Goal: Task Accomplishment & Management: Manage account settings

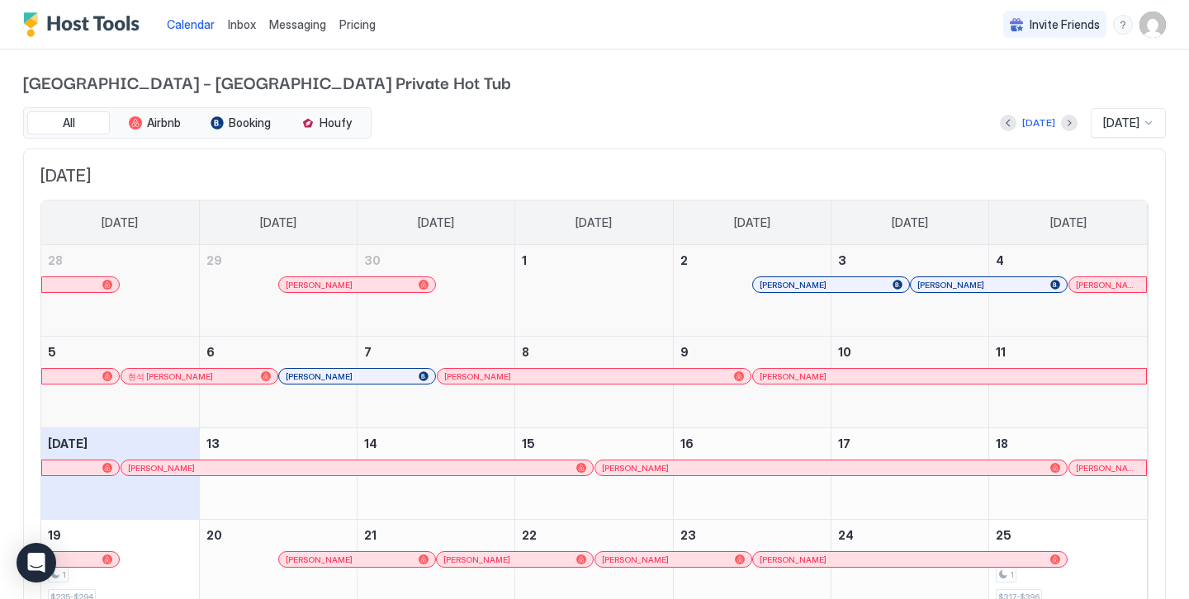
drag, startPoint x: 0, startPoint y: 0, endPoint x: 841, endPoint y: 61, distance: 843.4
click at [841, 61] on div "Art [GEOGRAPHIC_DATA] – [GEOGRAPHIC_DATA] Private Hot Tub All Airbnb Booking Ho…" at bounding box center [594, 396] width 1142 height 692
click at [754, 116] on div "[DATE] [DATE]" at bounding box center [770, 123] width 791 height 30
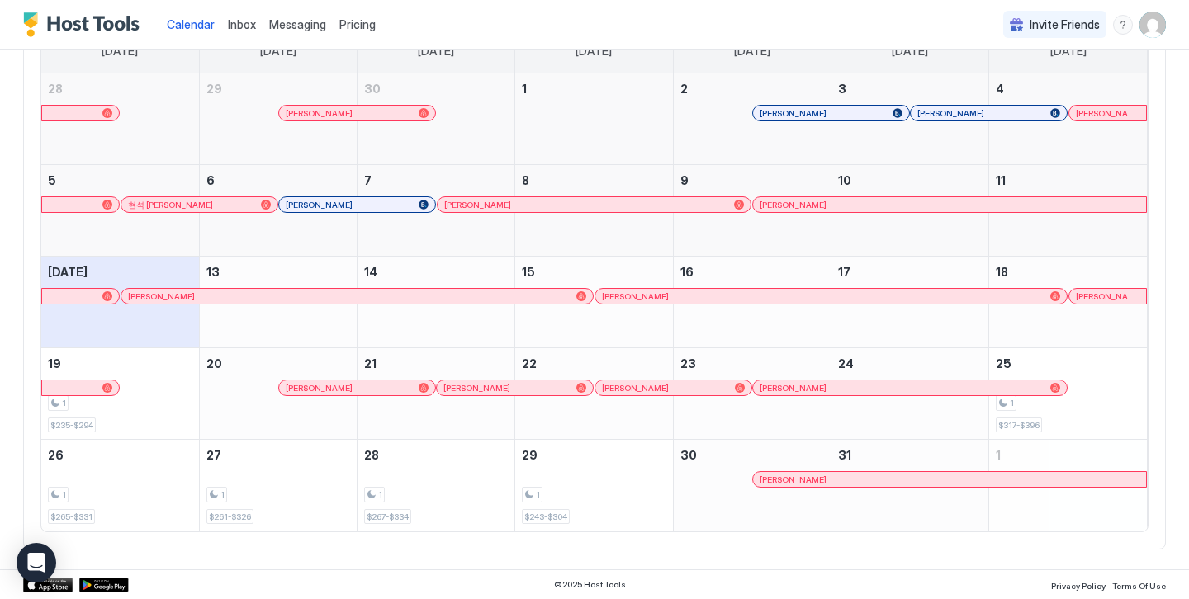
scroll to position [171, 0]
click at [1049, 271] on div "October 18, 2025" at bounding box center [1068, 303] width 158 height 91
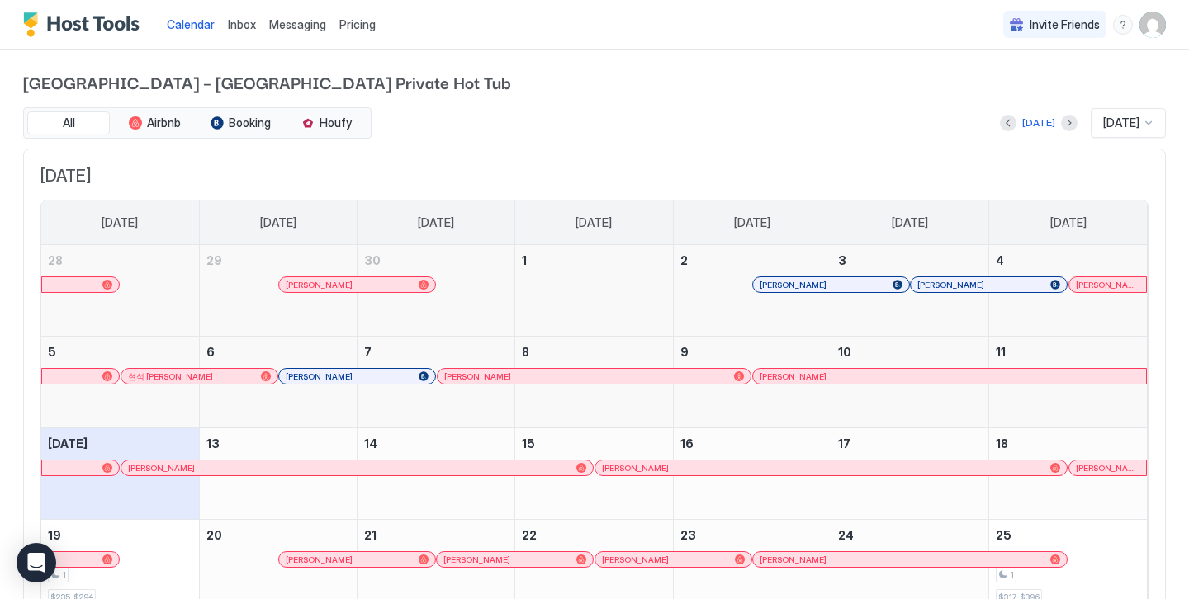
scroll to position [0, 0]
click at [1151, 26] on img "User profile" at bounding box center [1152, 25] width 26 height 26
click at [1010, 83] on div "Settings" at bounding box center [1060, 92] width 210 height 29
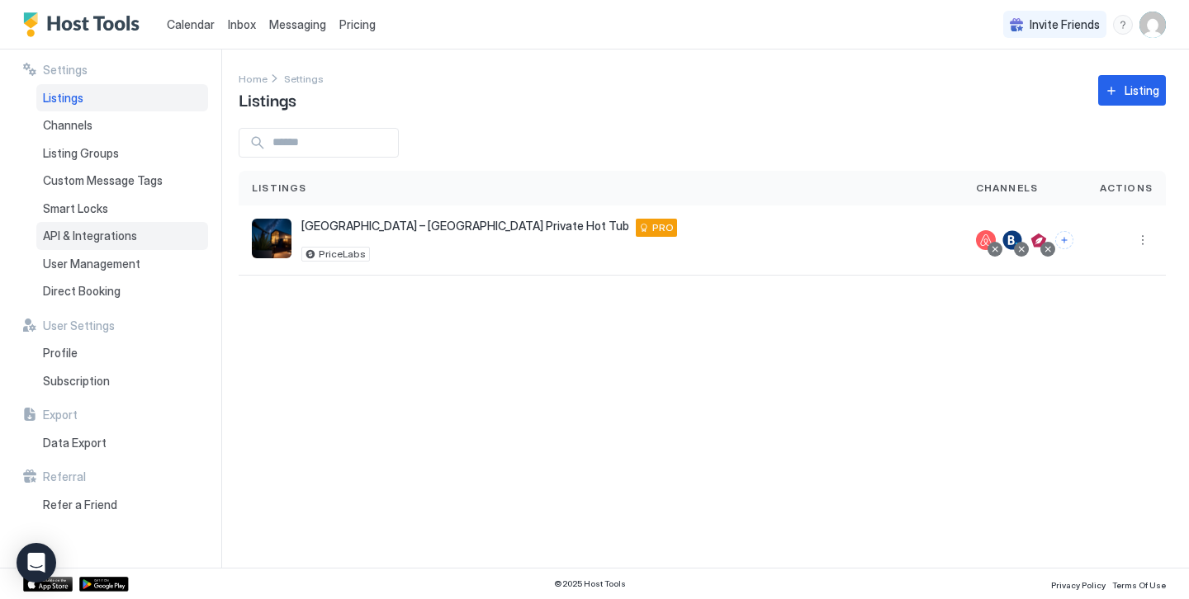
click at [106, 232] on span "API & Integrations" at bounding box center [90, 236] width 94 height 15
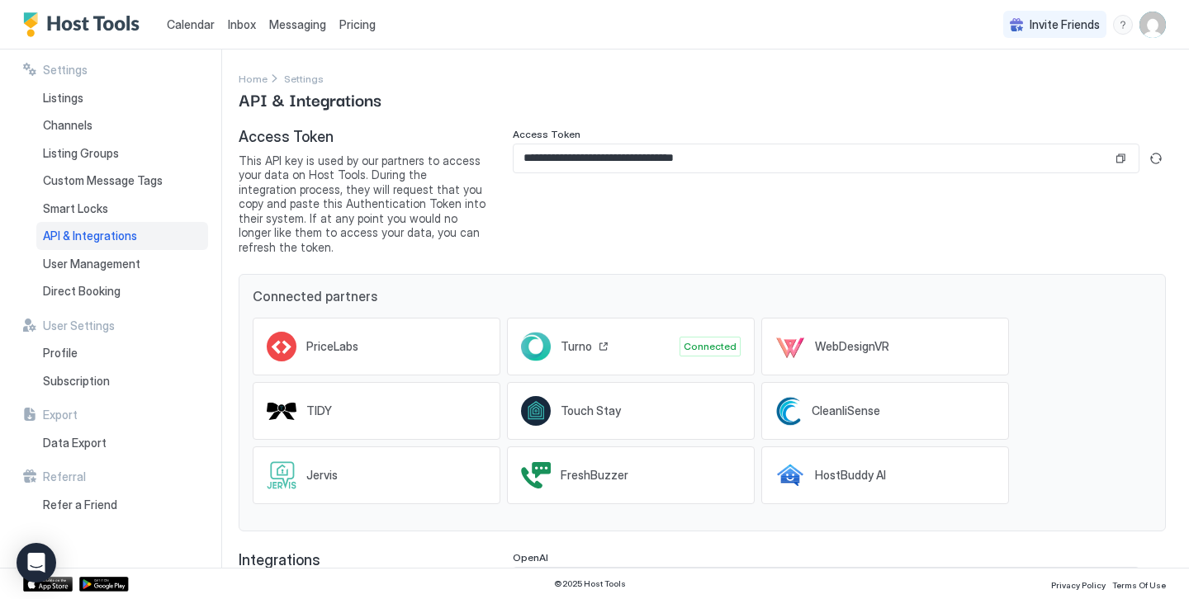
click at [544, 332] on icon at bounding box center [536, 347] width 30 height 30
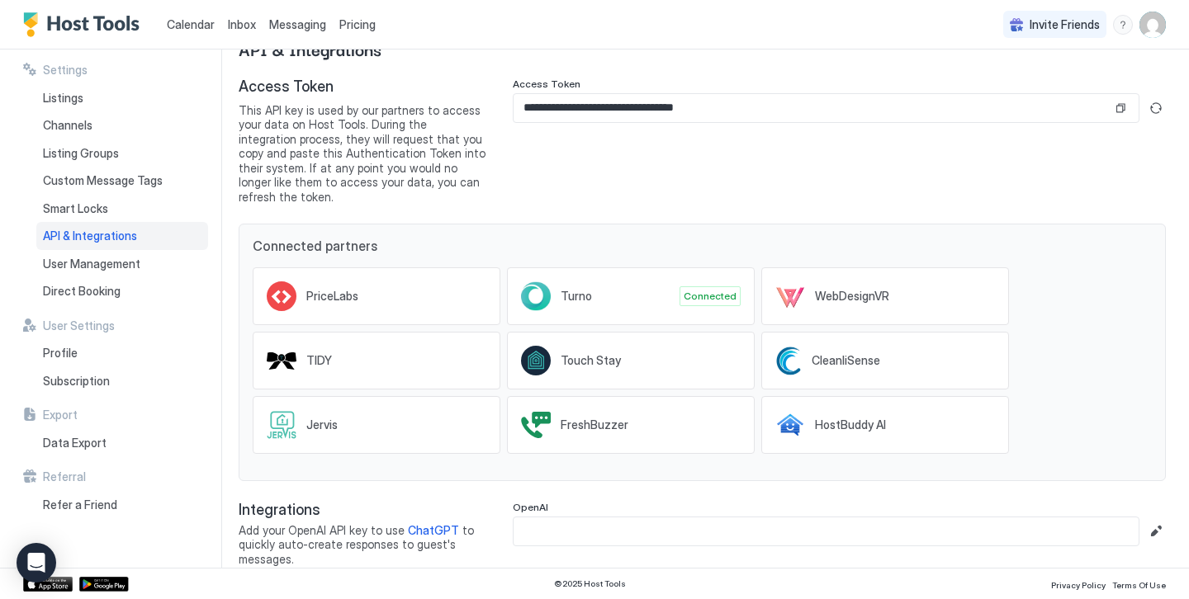
scroll to position [50, 0]
click at [617, 502] on div "OpenAI" at bounding box center [839, 510] width 653 height 16
click at [480, 502] on span "Integrations" at bounding box center [363, 511] width 248 height 19
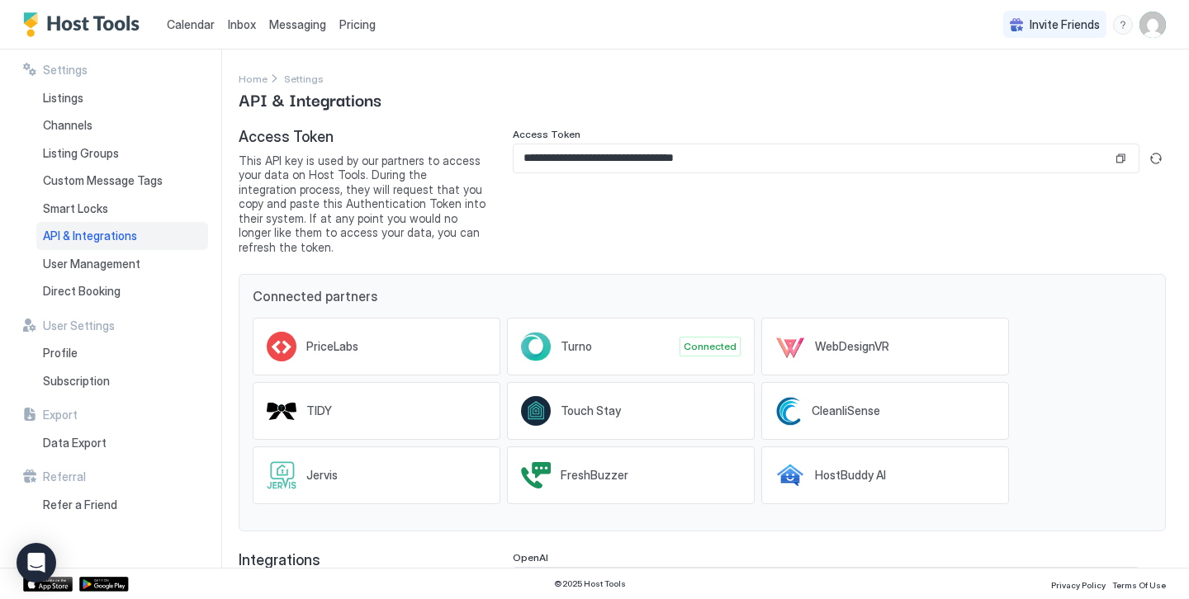
scroll to position [0, 0]
click at [673, 162] on input "**********" at bounding box center [812, 158] width 598 height 28
click at [1121, 160] on button "Copy" at bounding box center [1120, 158] width 17 height 17
click at [183, 23] on span "Calendar" at bounding box center [191, 24] width 48 height 14
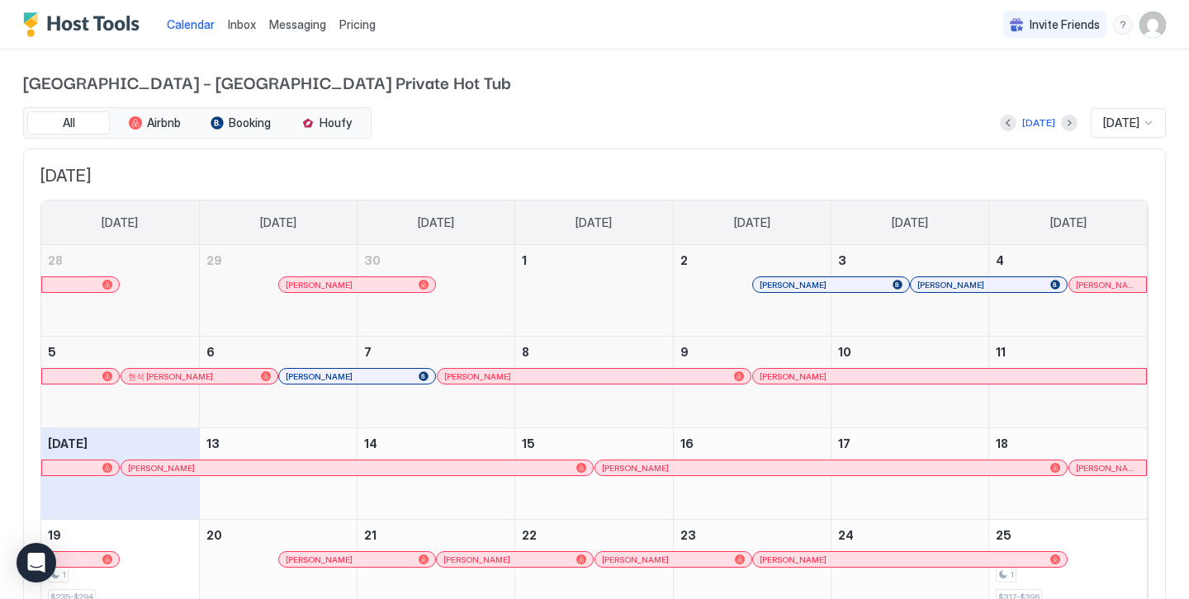
click at [1157, 22] on img "User profile" at bounding box center [1152, 25] width 26 height 26
click at [783, 100] on div at bounding box center [594, 299] width 1189 height 599
click at [1152, 27] on img "User profile" at bounding box center [1152, 25] width 26 height 26
click at [993, 97] on span "Settings" at bounding box center [1003, 92] width 45 height 15
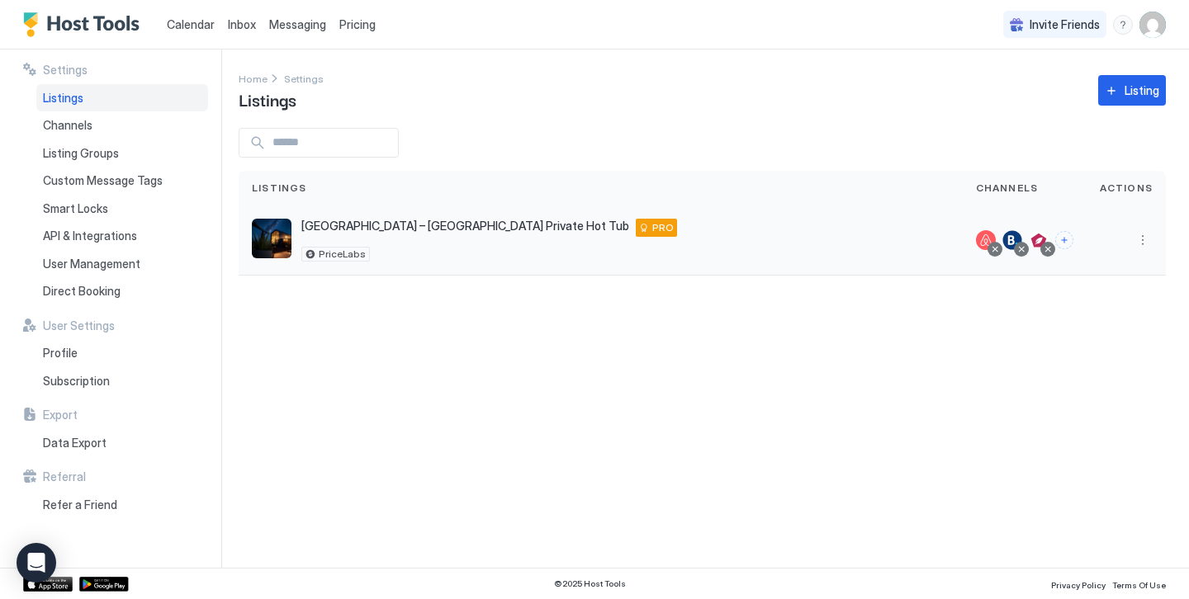
click at [1153, 240] on div at bounding box center [1125, 241] width 79 height 70
click at [1142, 240] on button "More options" at bounding box center [1143, 240] width 20 height 20
click at [89, 437] on div at bounding box center [594, 299] width 1189 height 599
click at [95, 436] on span "Data Export" at bounding box center [75, 443] width 64 height 15
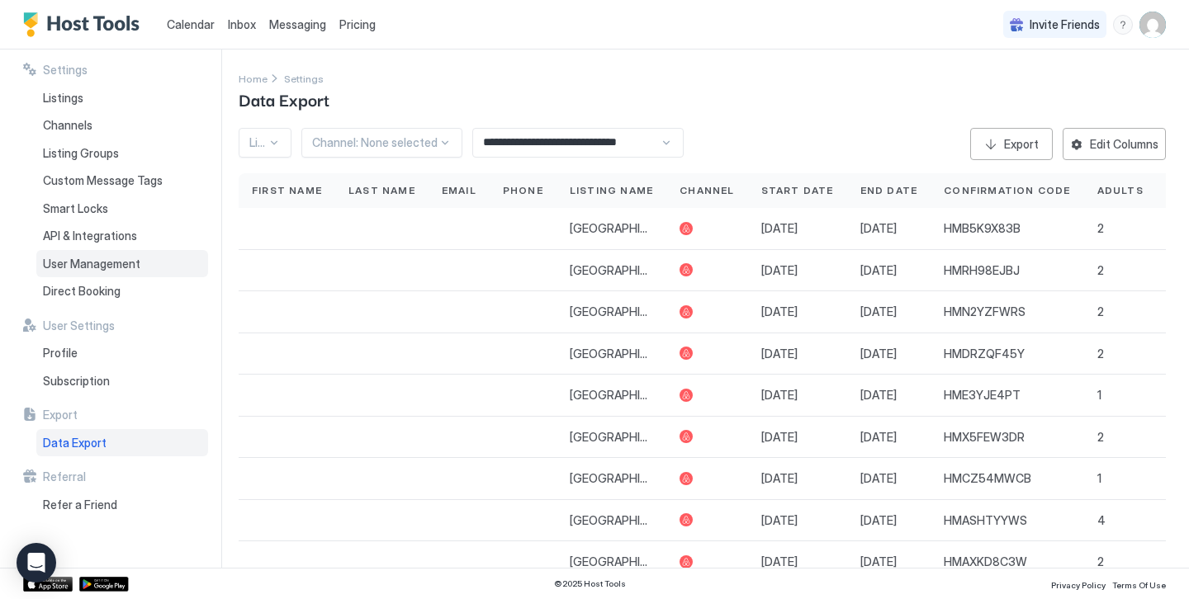
click at [120, 269] on div "User Management" at bounding box center [122, 264] width 172 height 28
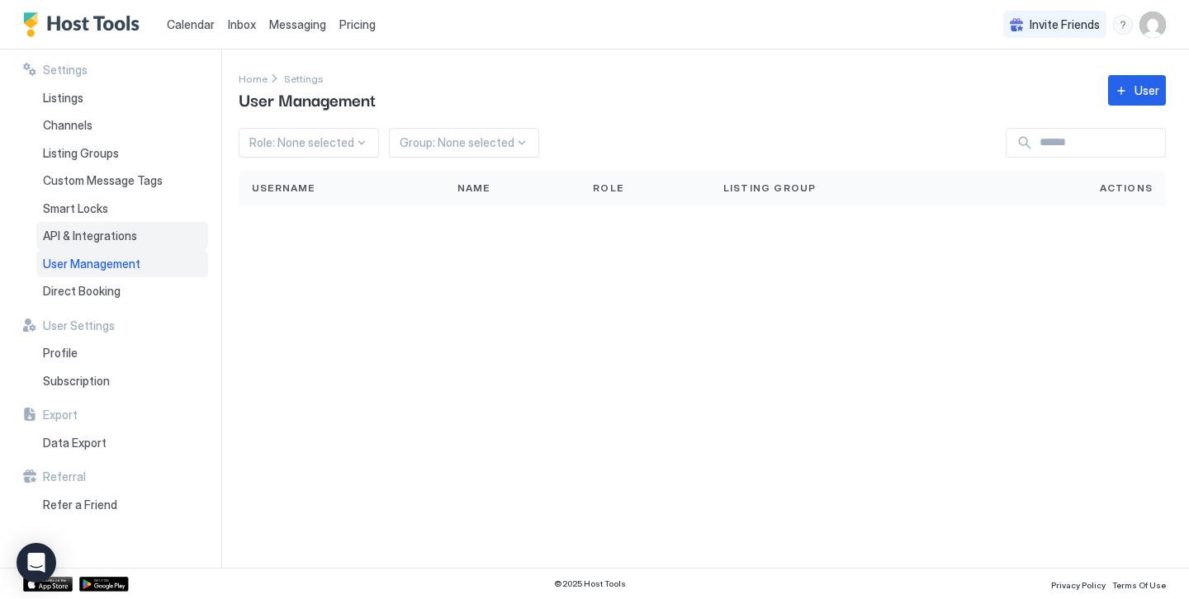
click at [121, 229] on span "API & Integrations" at bounding box center [90, 236] width 94 height 15
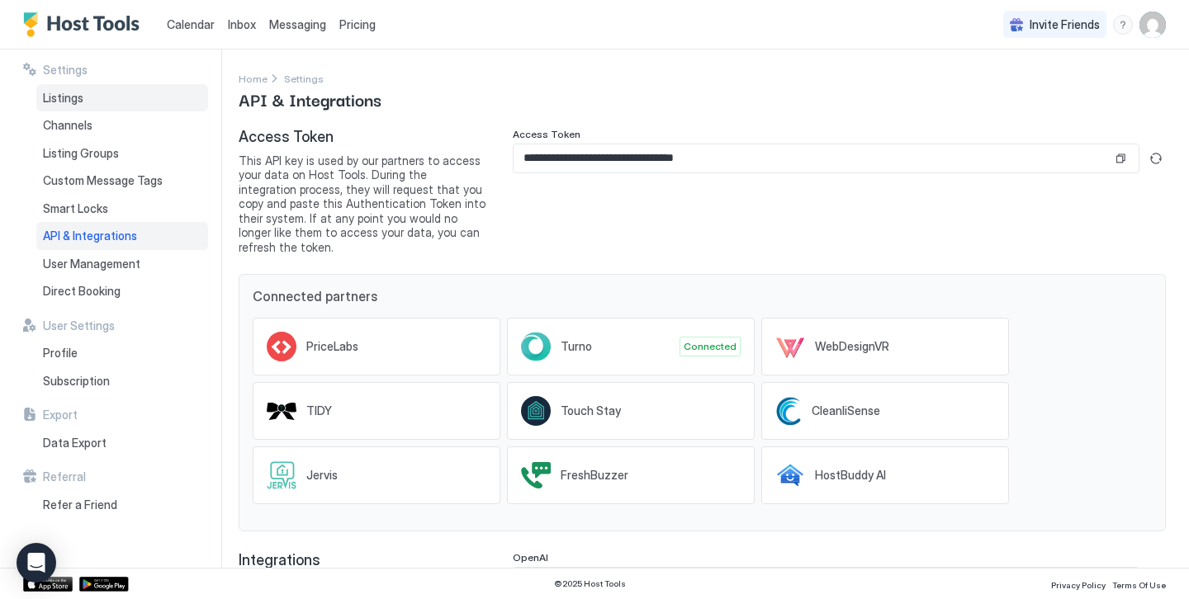
click at [78, 102] on span "Listings" at bounding box center [63, 98] width 40 height 15
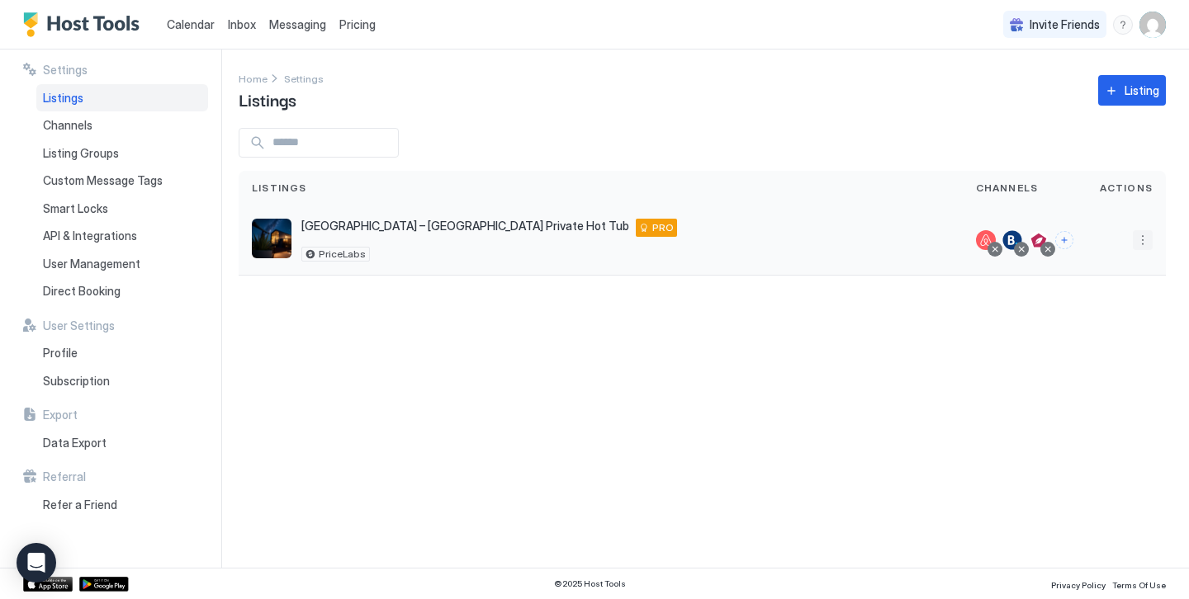
click at [1146, 233] on button "More options" at bounding box center [1143, 240] width 20 height 20
click at [1115, 316] on span "Listing Settings" at bounding box center [1104, 316] width 73 height 12
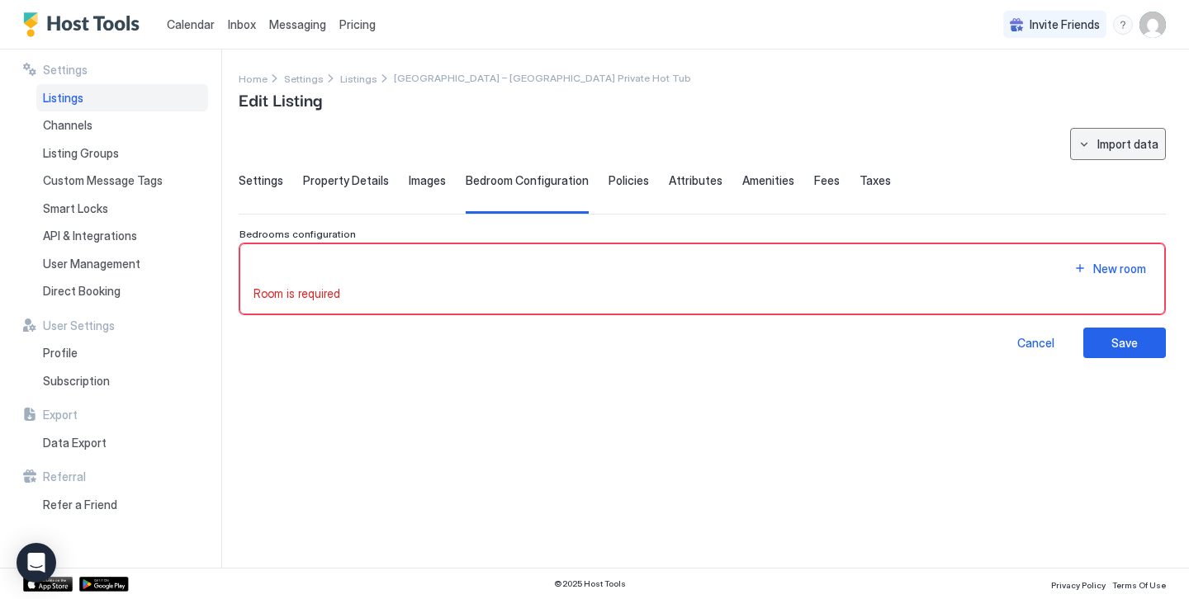
click at [1086, 150] on button "Import data" at bounding box center [1118, 144] width 96 height 32
click at [926, 149] on div at bounding box center [594, 299] width 1189 height 599
click at [437, 186] on span "Images" at bounding box center [427, 180] width 37 height 15
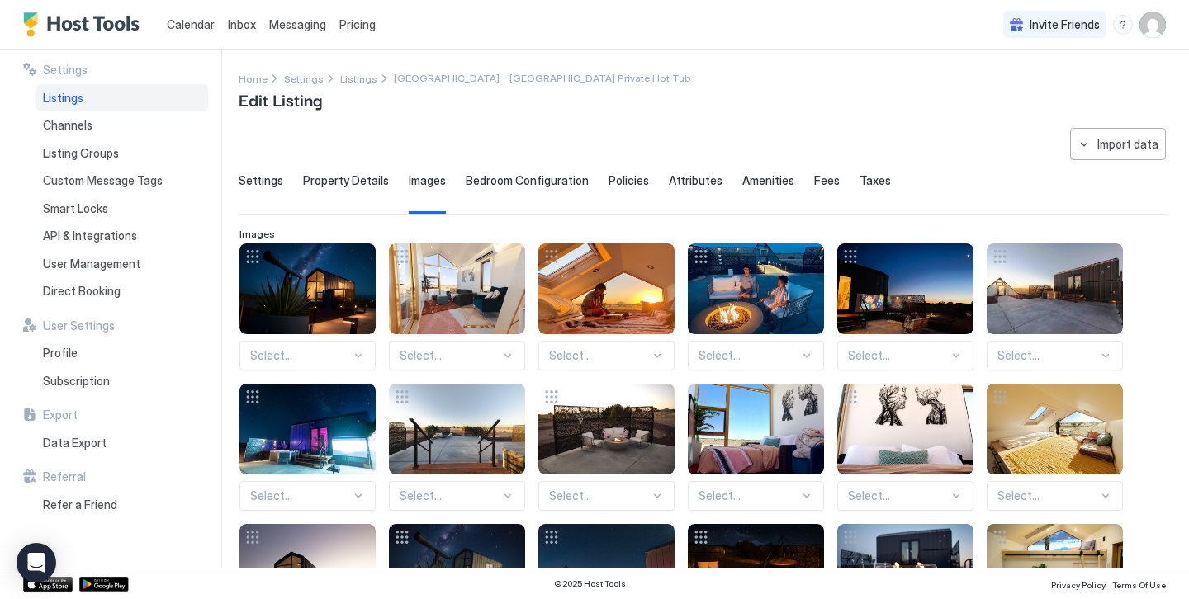
click at [260, 182] on span "Settings" at bounding box center [261, 180] width 45 height 15
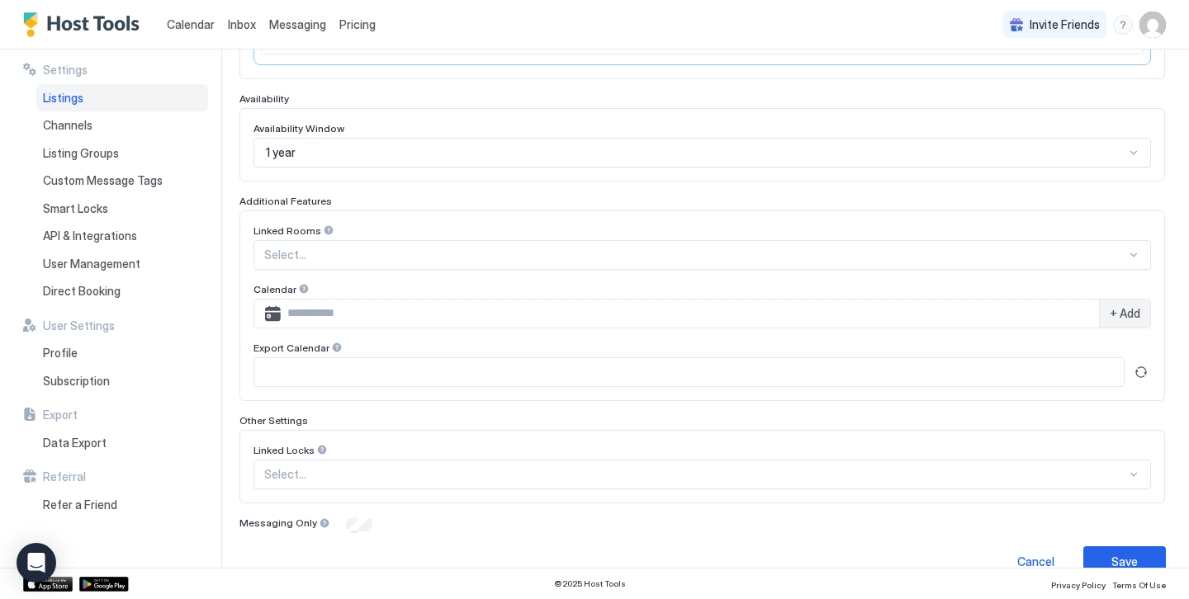
scroll to position [407, 0]
click at [1141, 370] on button "Refresh" at bounding box center [1141, 372] width 20 height 20
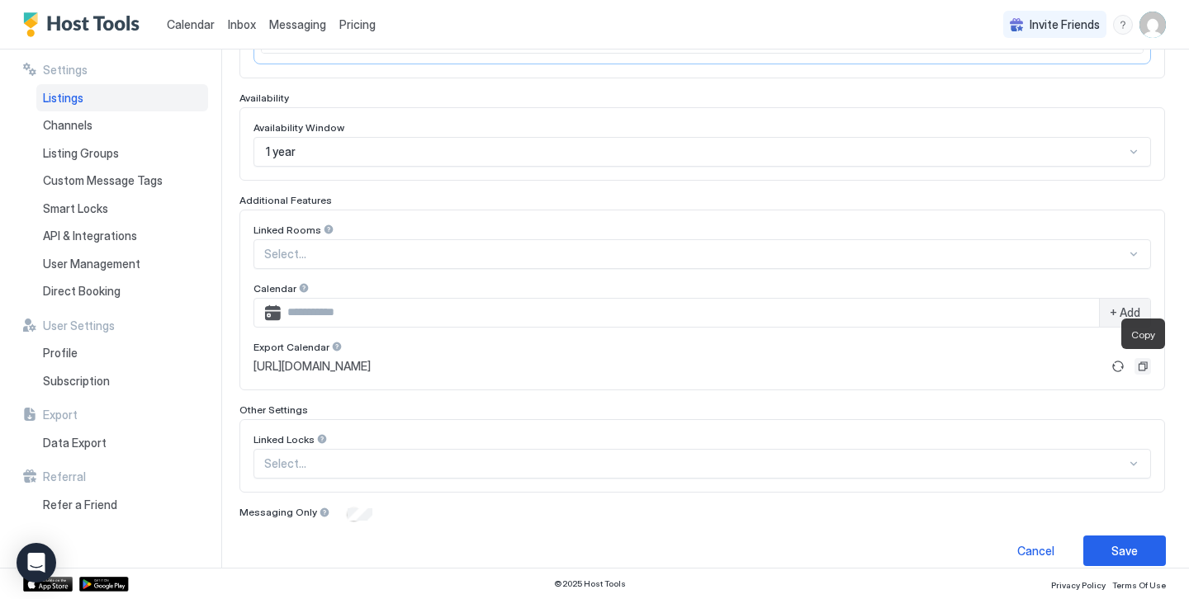
click at [1144, 363] on button "Copy" at bounding box center [1142, 366] width 17 height 17
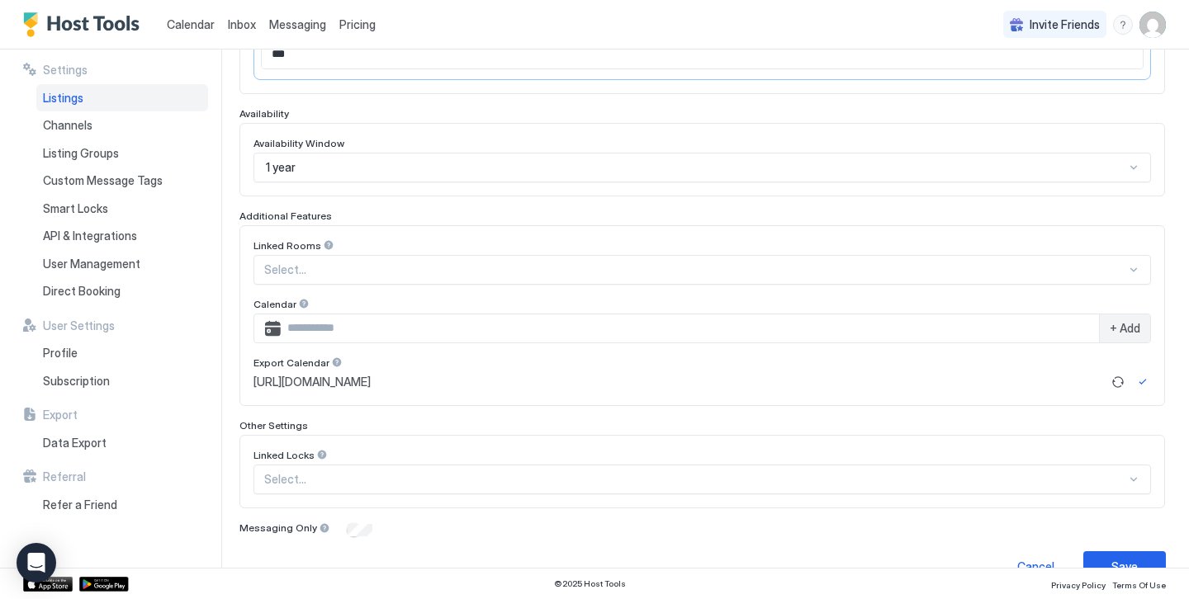
scroll to position [383, 0]
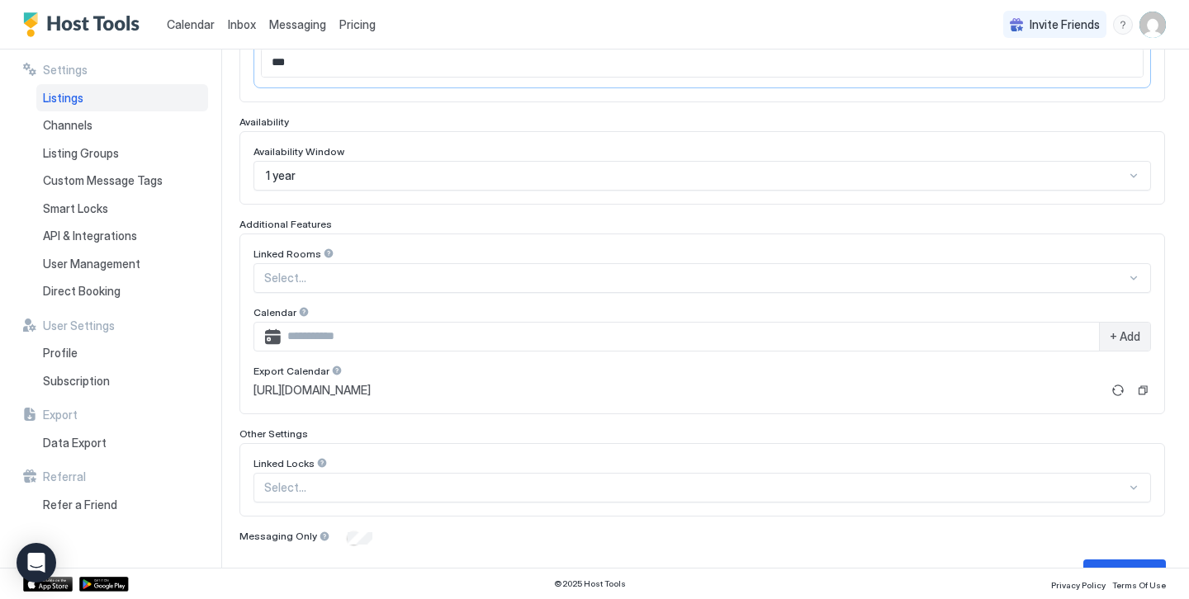
click at [298, 314] on div at bounding box center [304, 312] width 12 height 12
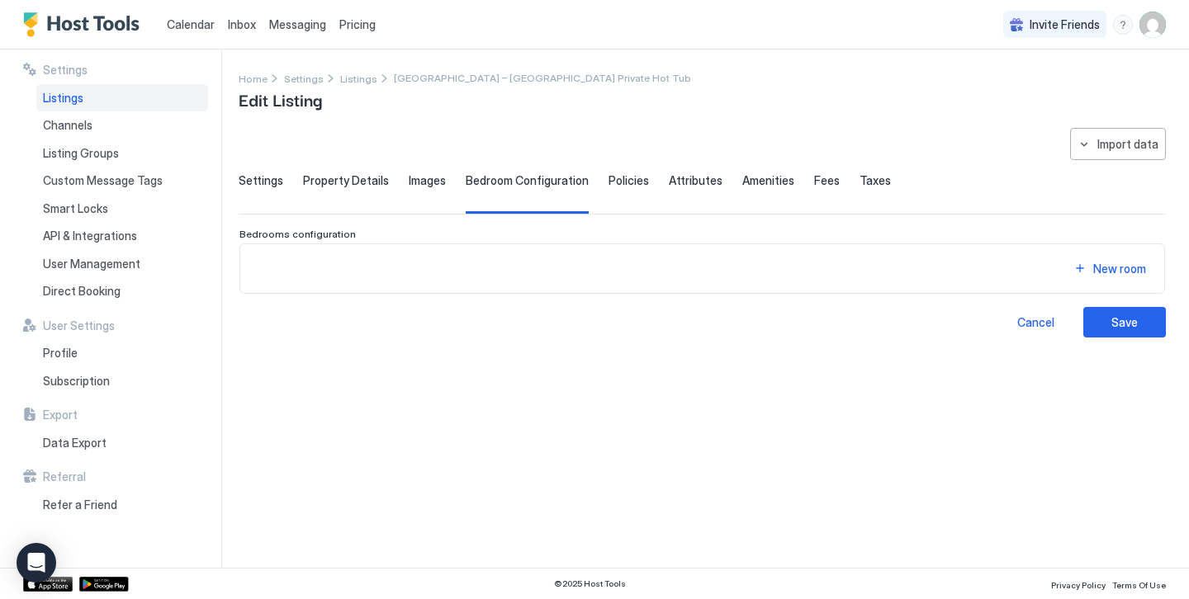
click at [272, 180] on span "Settings" at bounding box center [261, 180] width 45 height 15
click at [251, 174] on span "Settings" at bounding box center [261, 180] width 45 height 15
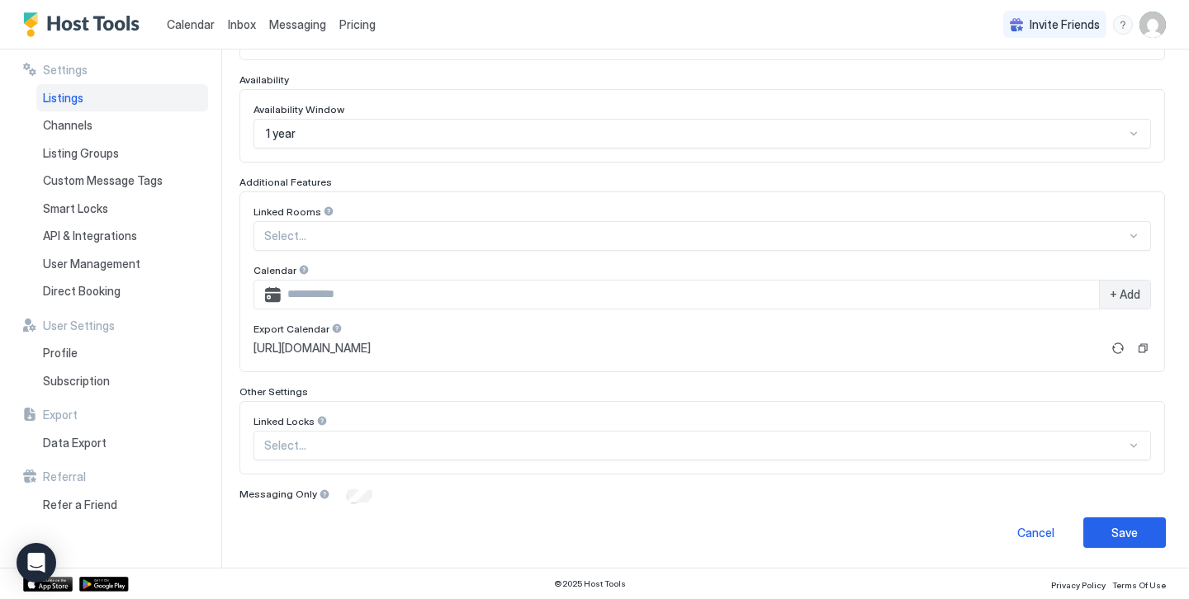
scroll to position [424, 0]
click at [356, 300] on input "Input Field" at bounding box center [690, 295] width 818 height 28
paste input "**********"
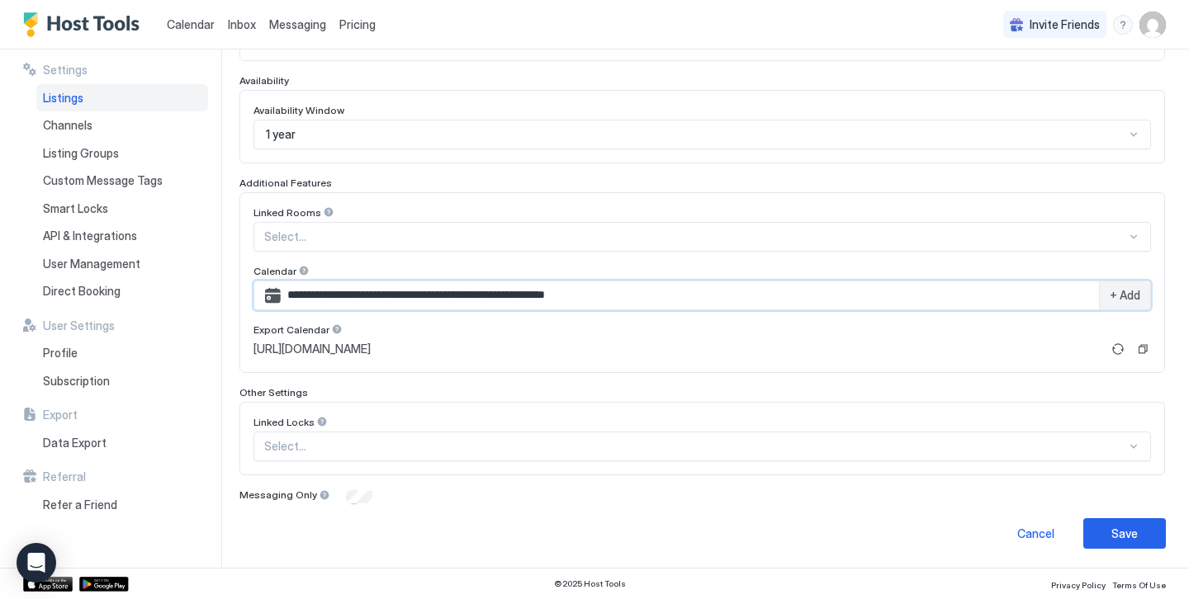
type input "**********"
click at [1121, 292] on span "+ Add" at bounding box center [1124, 295] width 31 height 15
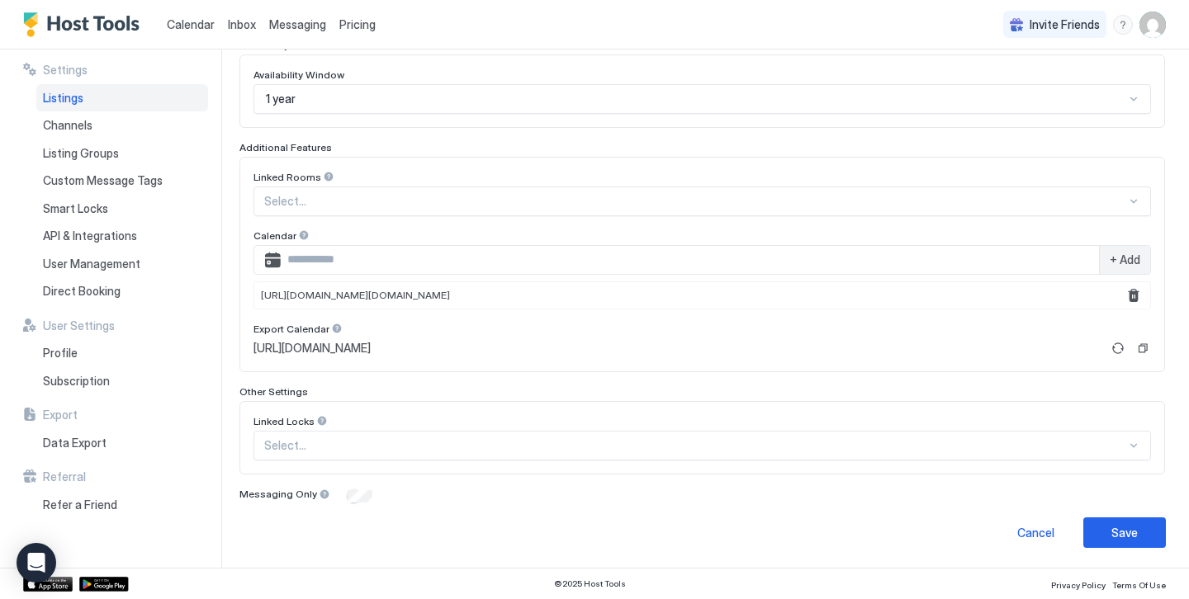
scroll to position [459, 0]
click at [1133, 546] on button "Save" at bounding box center [1124, 533] width 83 height 31
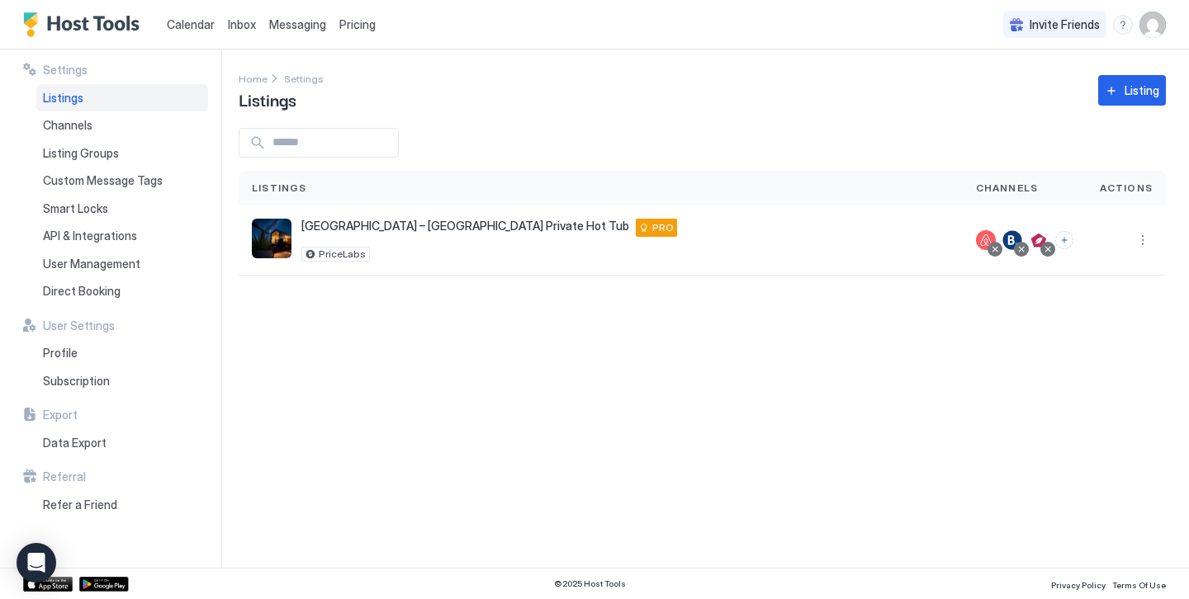
click at [193, 22] on span "Calendar" at bounding box center [191, 24] width 48 height 14
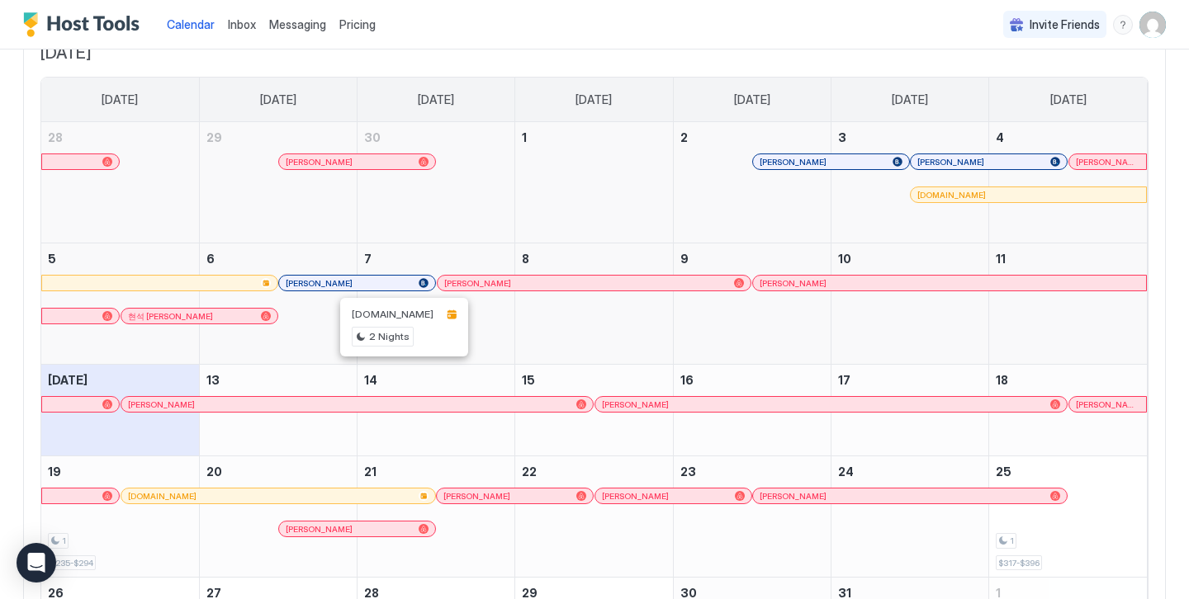
scroll to position [121, 0]
click at [957, 201] on div "[DOMAIN_NAME]" at bounding box center [1027, 196] width 235 height 15
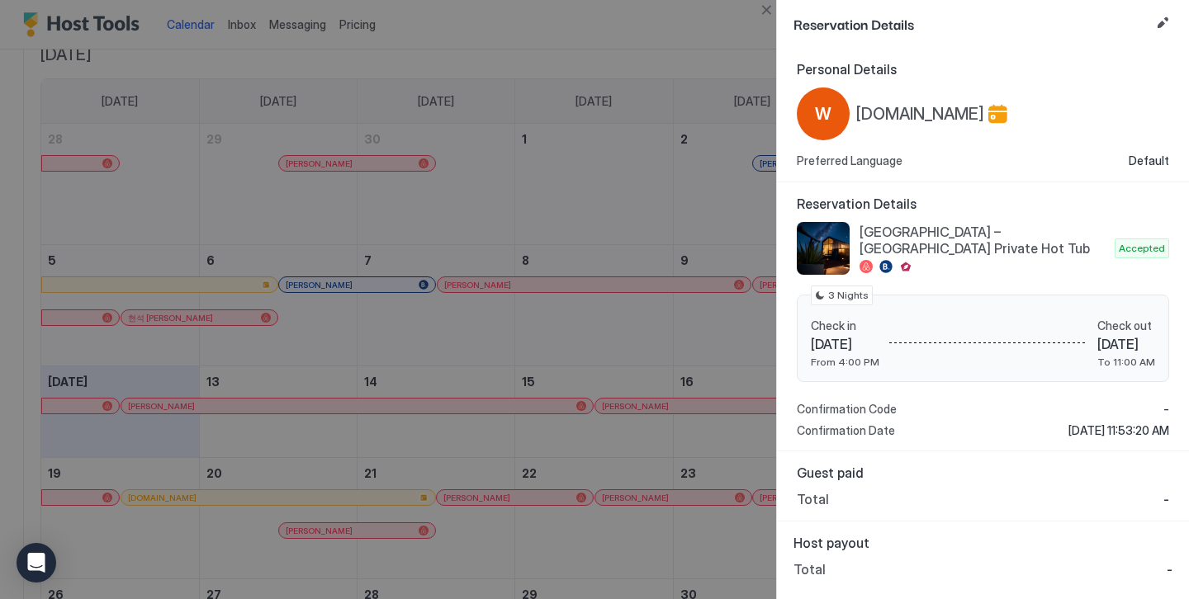
click at [466, 352] on div at bounding box center [594, 299] width 1189 height 599
click at [633, 76] on div at bounding box center [594, 299] width 1189 height 599
click at [648, 222] on div at bounding box center [594, 299] width 1189 height 599
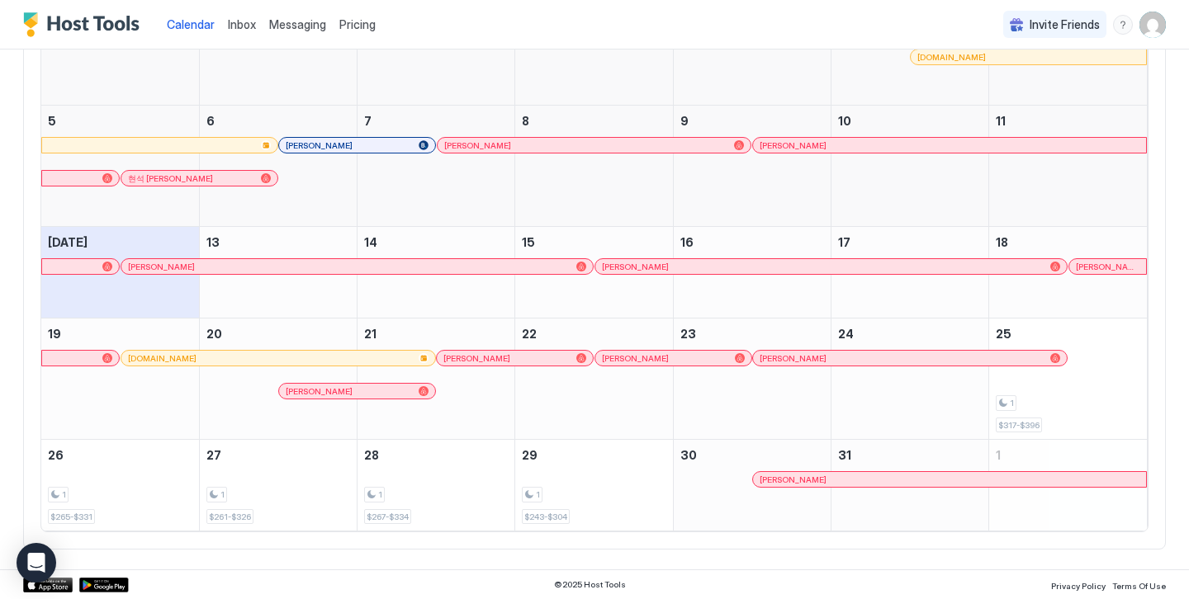
scroll to position [260, 0]
